Goal: Find specific page/section: Find specific page/section

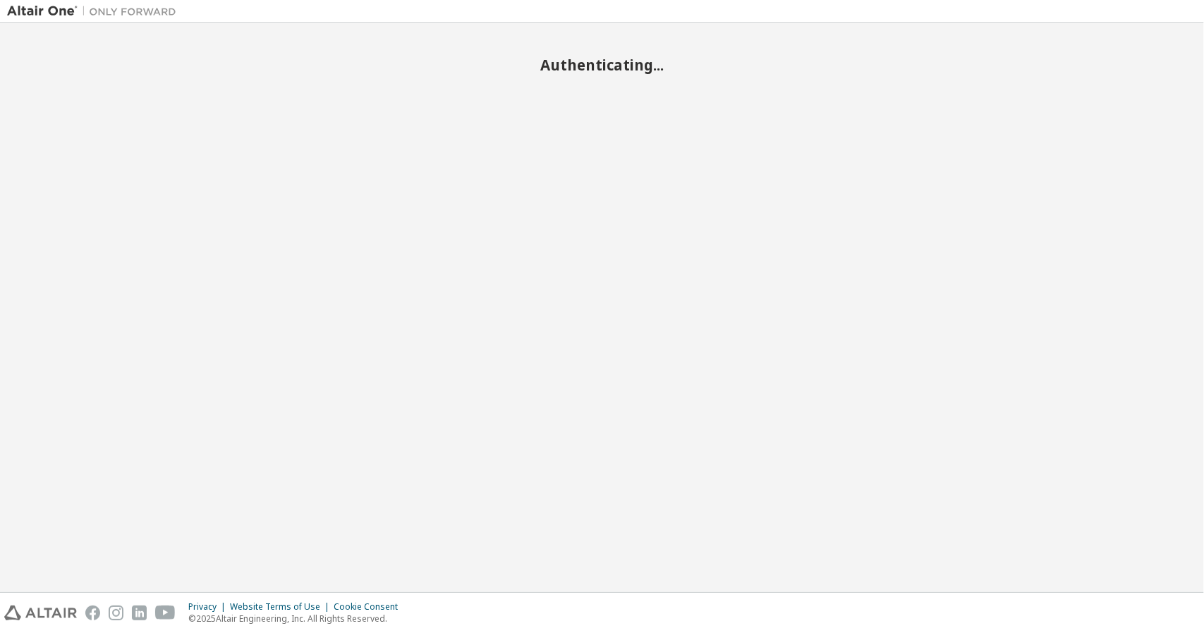
click at [733, 307] on div "Authenticating..." at bounding box center [602, 308] width 1190 height 556
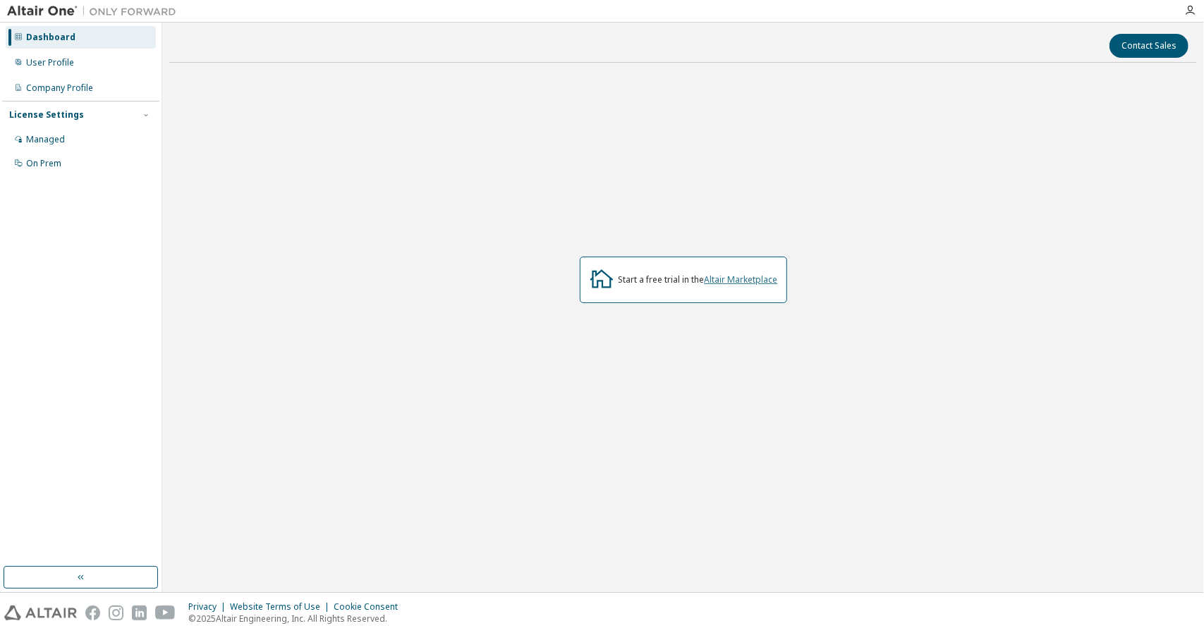
click at [742, 278] on link "Altair Marketplace" at bounding box center [740, 280] width 73 height 12
